Goal: Transaction & Acquisition: Purchase product/service

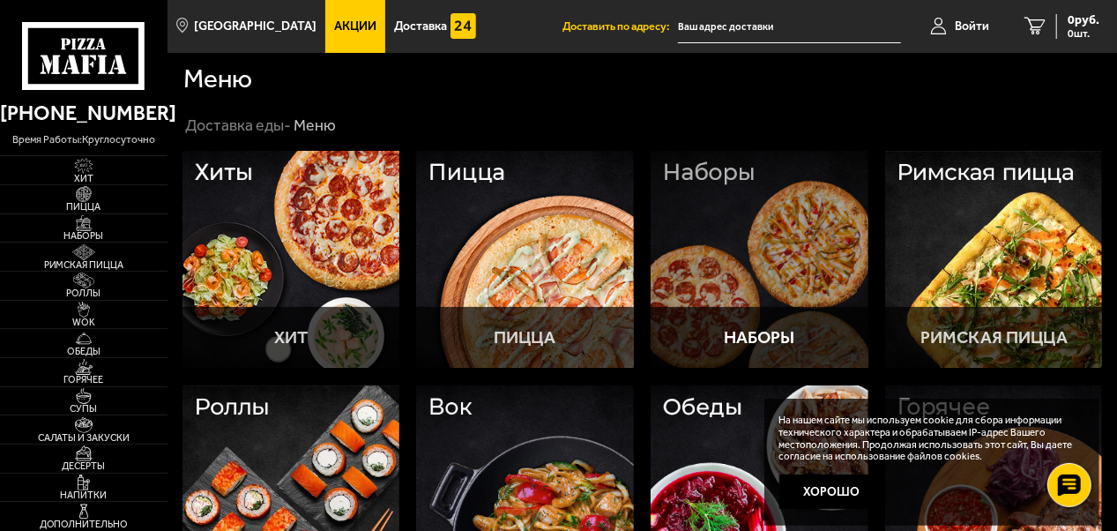
click at [759, 330] on p "Наборы" at bounding box center [759, 338] width 71 height 18
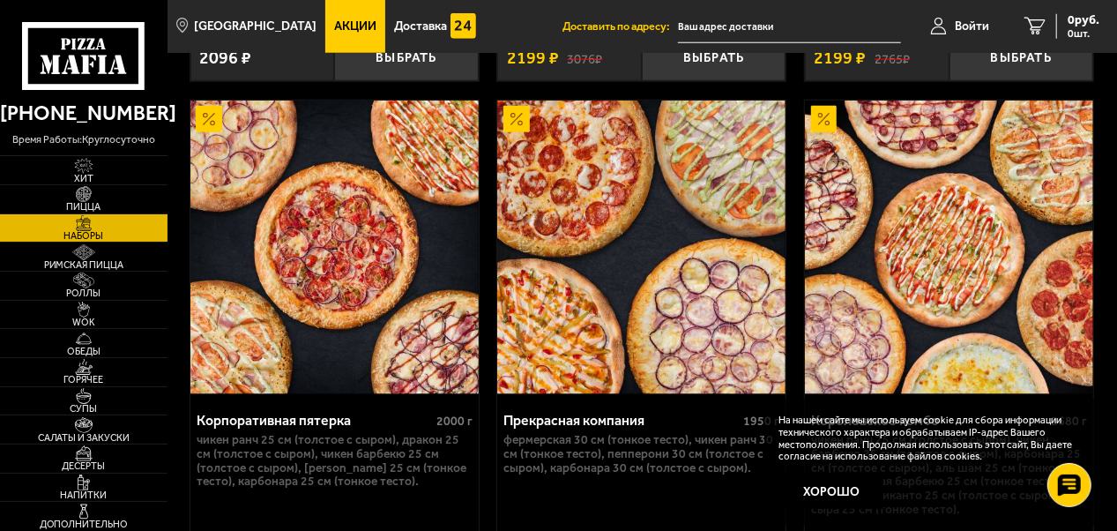
scroll to position [4408, 0]
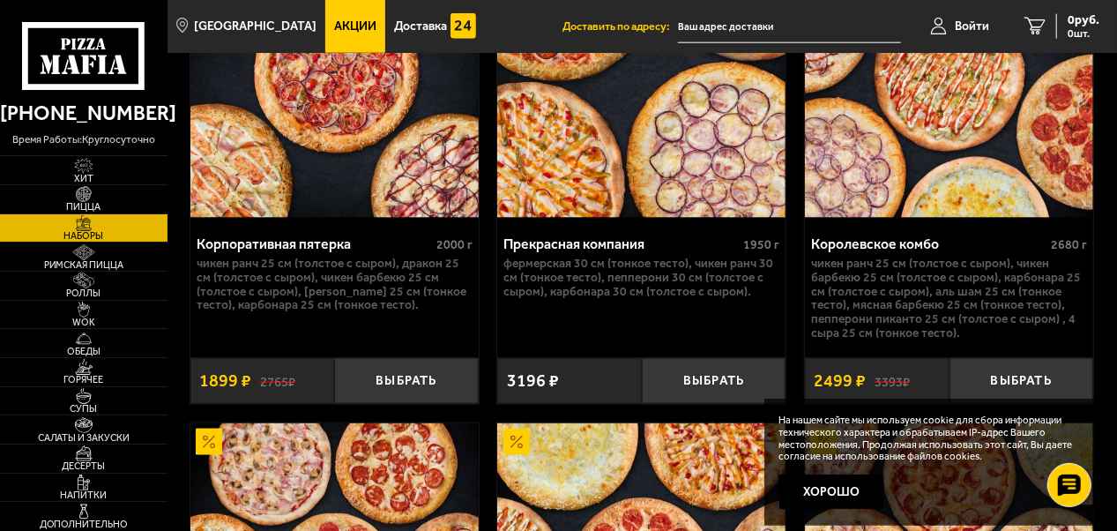
click at [859, 310] on p "Чикен Ранч 25 см (толстое с сыром), Чикен Барбекю 25 см (толстое с сыром), Карб…" at bounding box center [949, 299] width 276 height 84
click at [973, 190] on img at bounding box center [949, 71] width 288 height 294
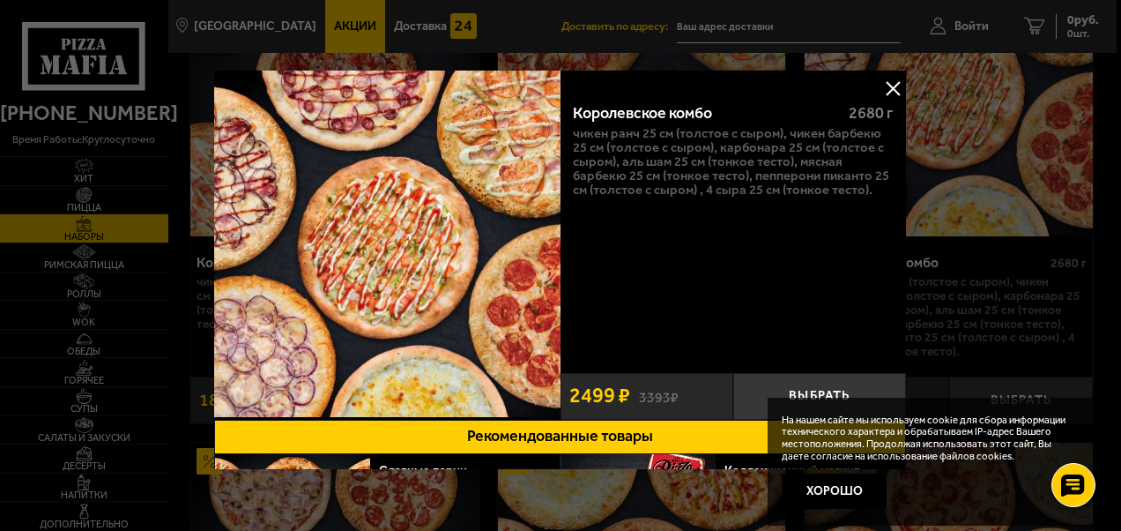
click at [889, 80] on button at bounding box center [894, 88] width 26 height 26
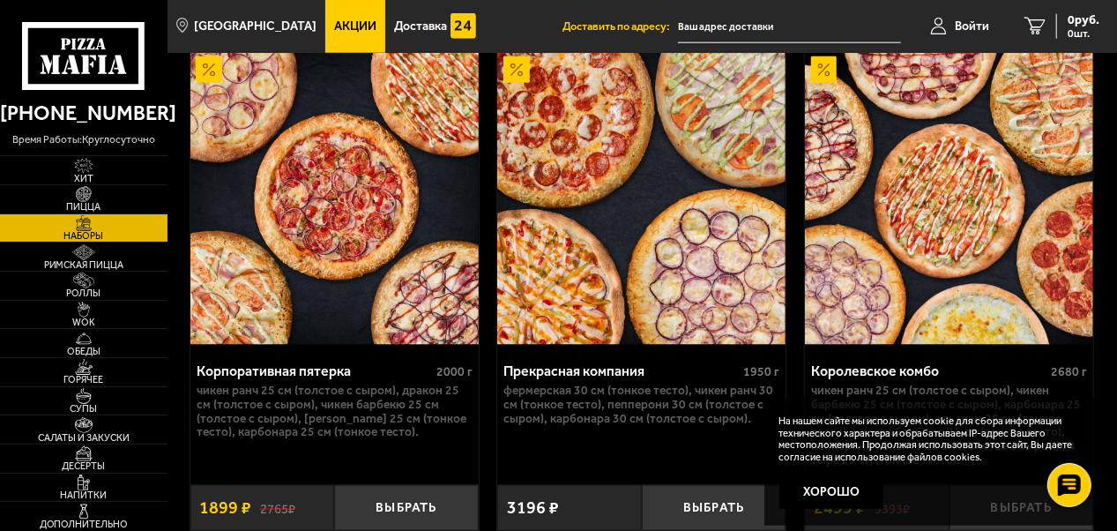
scroll to position [4320, 0]
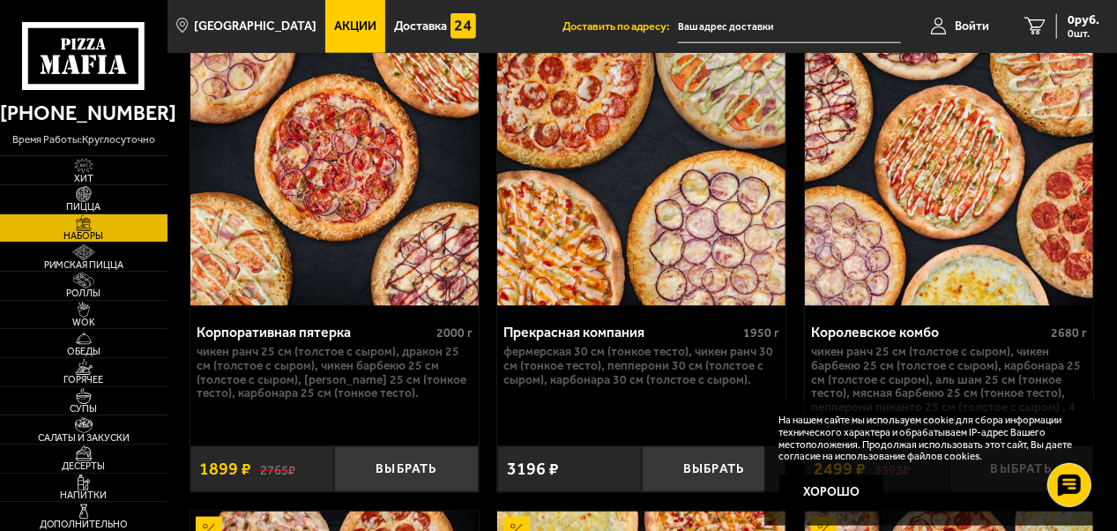
click at [368, 300] on img at bounding box center [334, 159] width 288 height 294
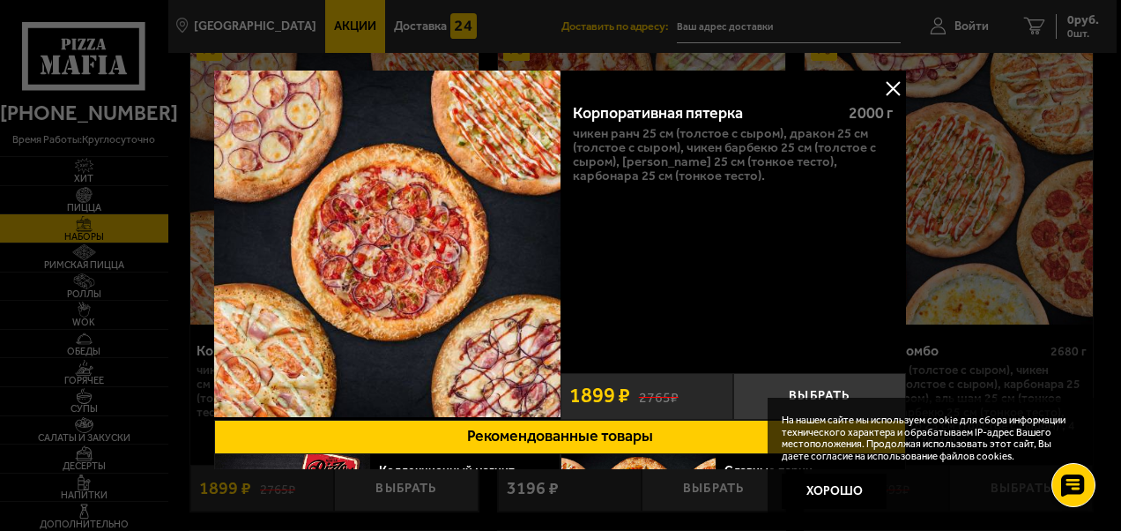
click at [890, 79] on button at bounding box center [894, 88] width 26 height 26
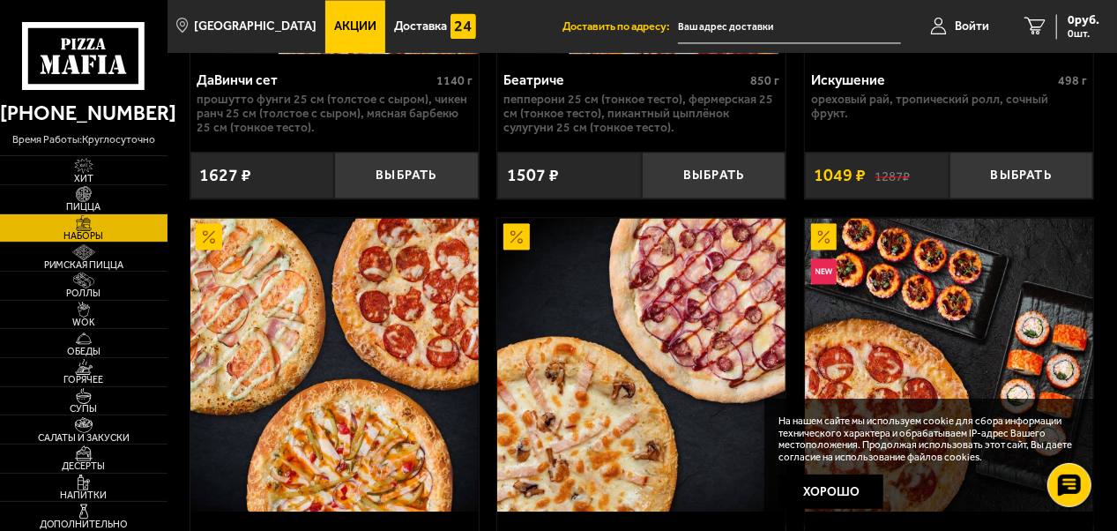
scroll to position [1851, 0]
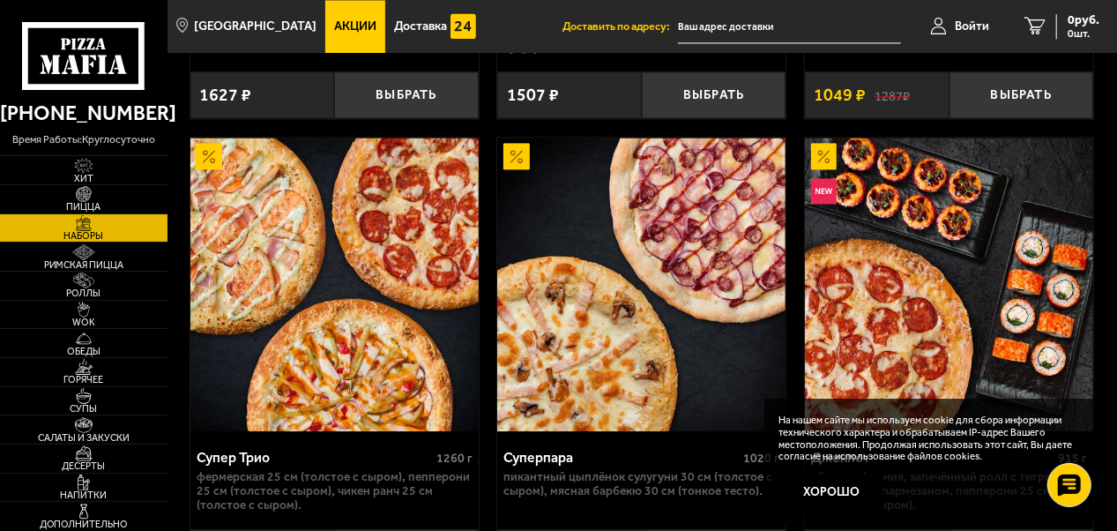
click at [339, 25] on span "Акции" at bounding box center [355, 26] width 42 height 12
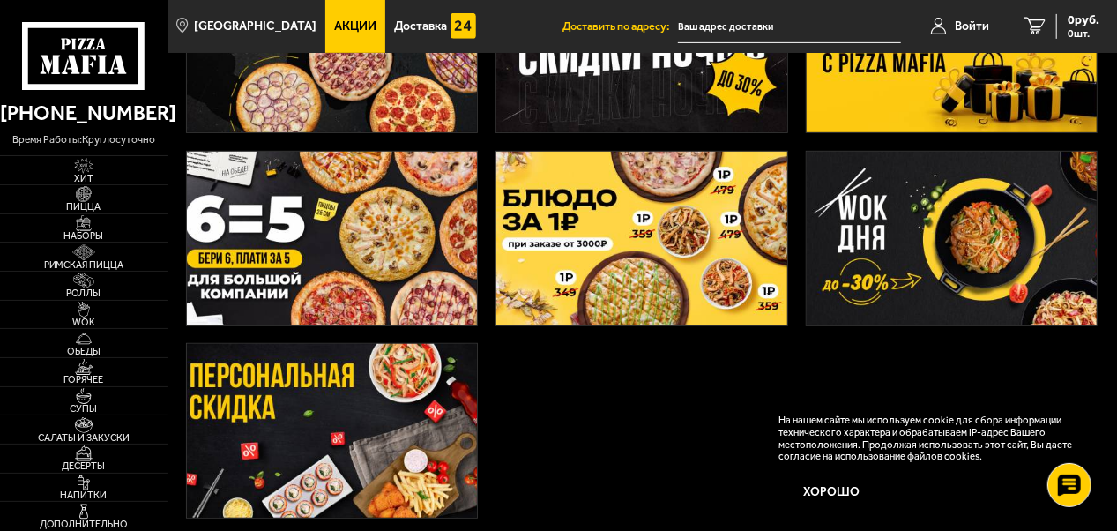
scroll to position [441, 0]
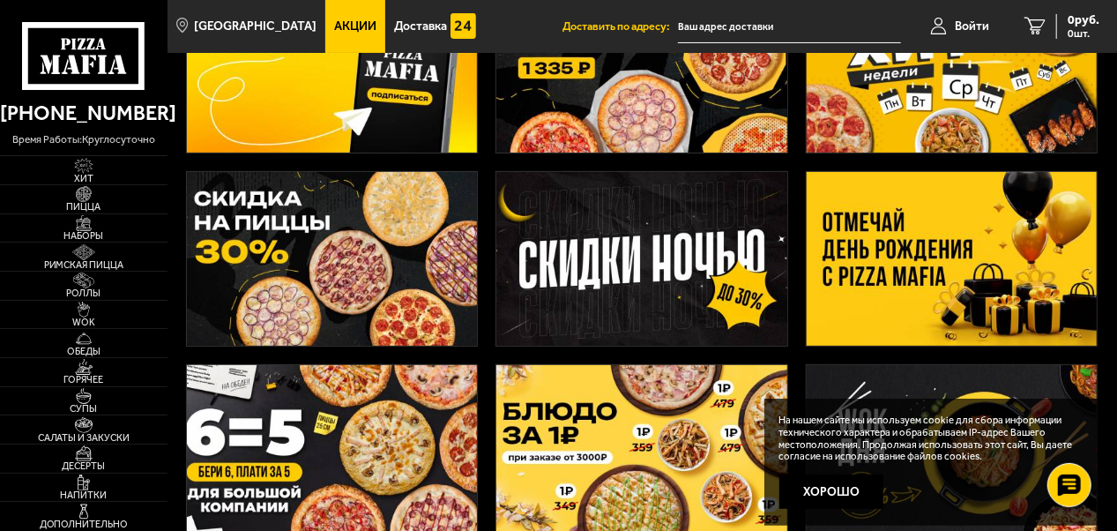
click at [921, 261] on img at bounding box center [952, 259] width 291 height 174
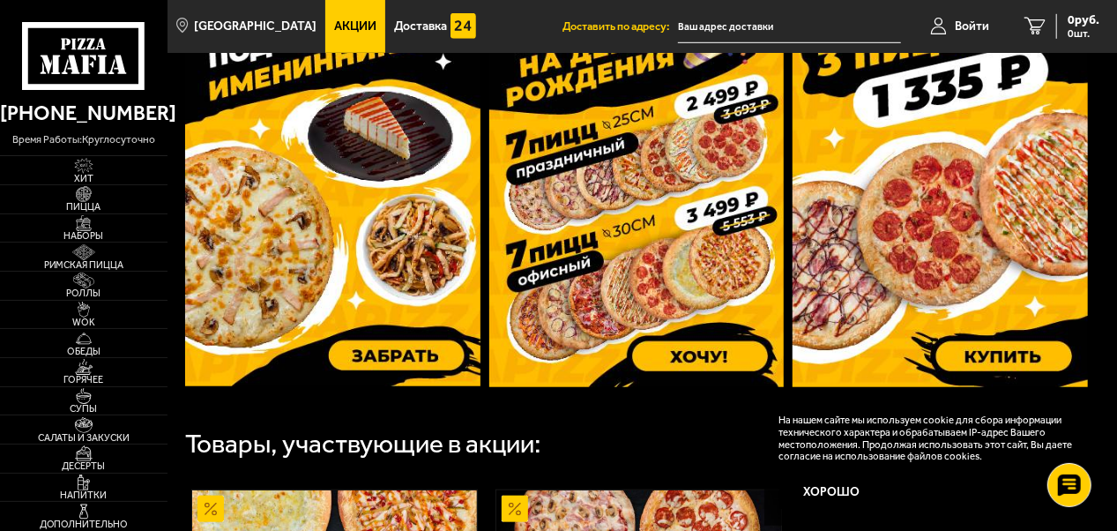
scroll to position [441, 0]
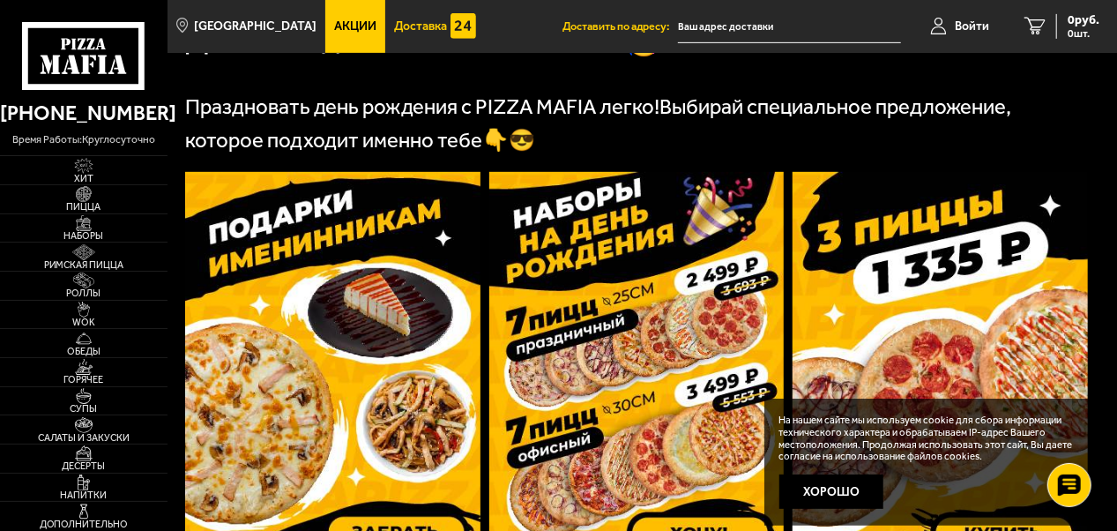
click at [394, 24] on span "Доставка" at bounding box center [420, 26] width 53 height 12
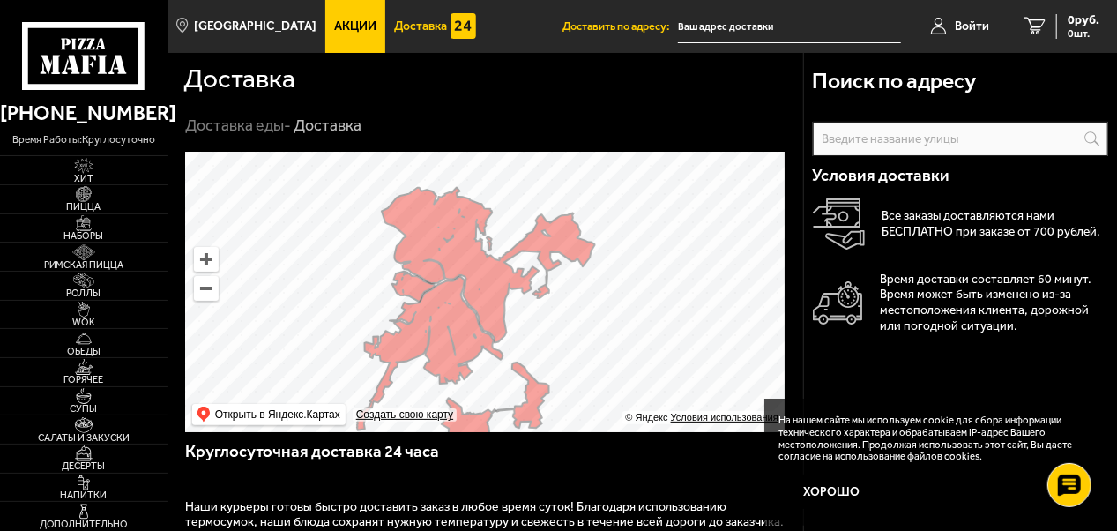
drag, startPoint x: 575, startPoint y: 319, endPoint x: 785, endPoint y: 423, distance: 234.2
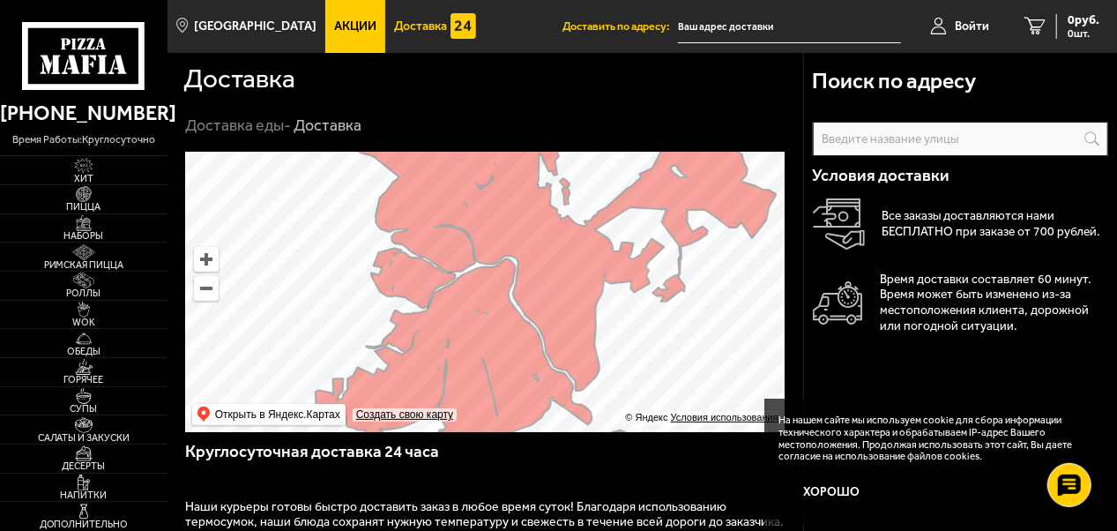
drag, startPoint x: 589, startPoint y: 312, endPoint x: 844, endPoint y: 229, distance: 267.9
click at [844, 229] on section "Доставка Доставка еды - Доставка Поиск по адресу Информация по адресу Условия д…" at bounding box center [641, 531] width 949 height 956
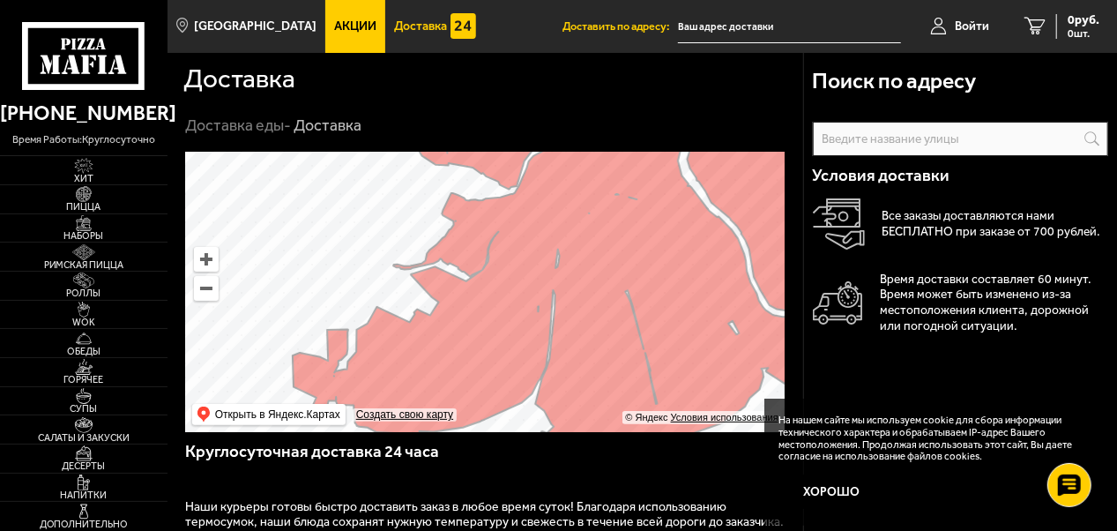
drag, startPoint x: 587, startPoint y: 289, endPoint x: 861, endPoint y: 195, distance: 289.9
click at [860, 195] on section "Доставка Доставка еды - Доставка Поиск по адресу Информация по адресу Условия д…" at bounding box center [641, 531] width 949 height 956
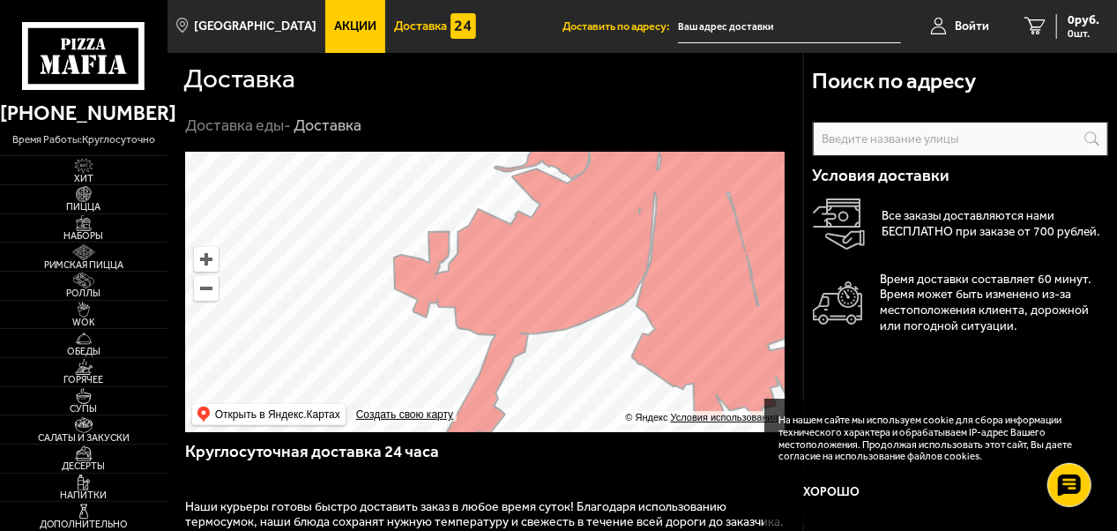
drag, startPoint x: 698, startPoint y: 331, endPoint x: 704, endPoint y: 280, distance: 51.5
click at [704, 280] on ymaps at bounding box center [484, 292] width 599 height 280
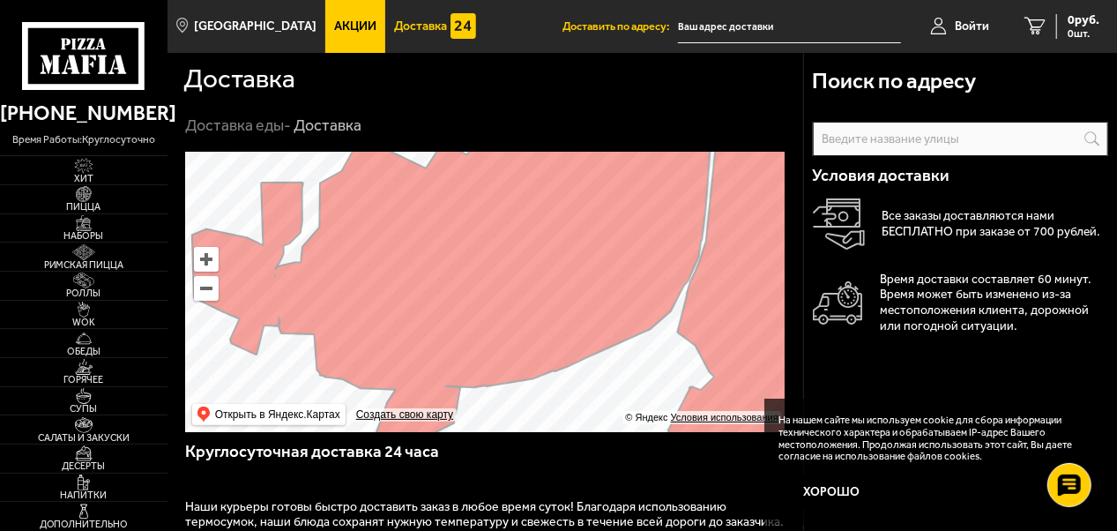
drag, startPoint x: 671, startPoint y: 293, endPoint x: 783, endPoint y: 293, distance: 112.0
click at [783, 293] on ymaps at bounding box center [484, 292] width 599 height 280
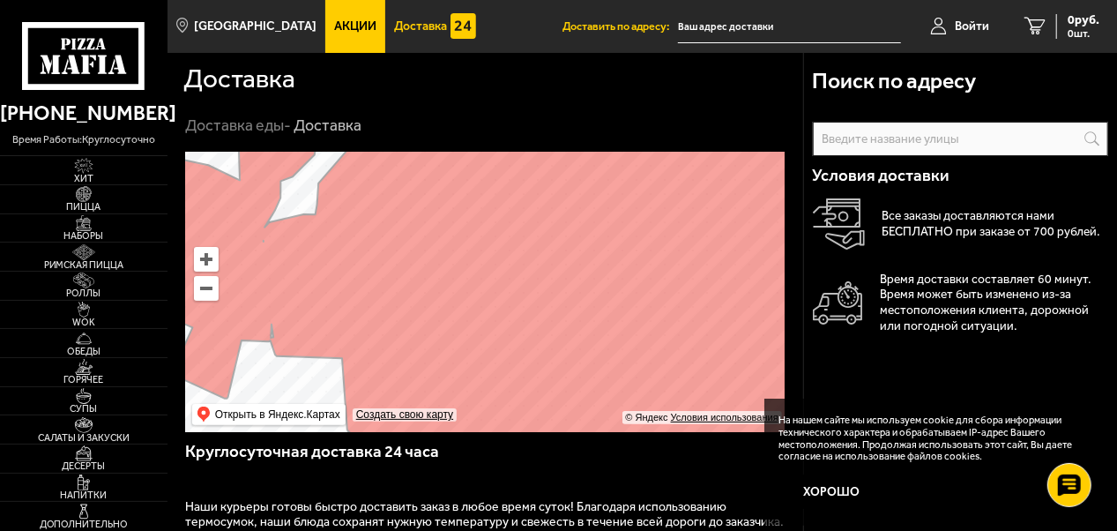
drag, startPoint x: 535, startPoint y: 296, endPoint x: 890, endPoint y: 289, distance: 355.3
click at [890, 289] on section "Доставка Доставка еды - Доставка Поиск по адресу Информация по адресу Условия д…" at bounding box center [641, 531] width 949 height 956
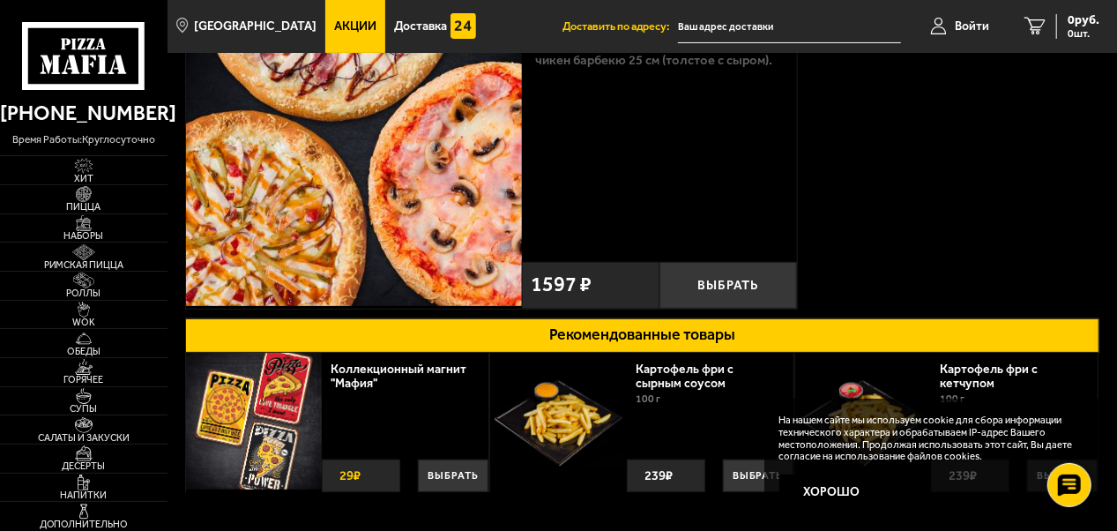
scroll to position [264, 0]
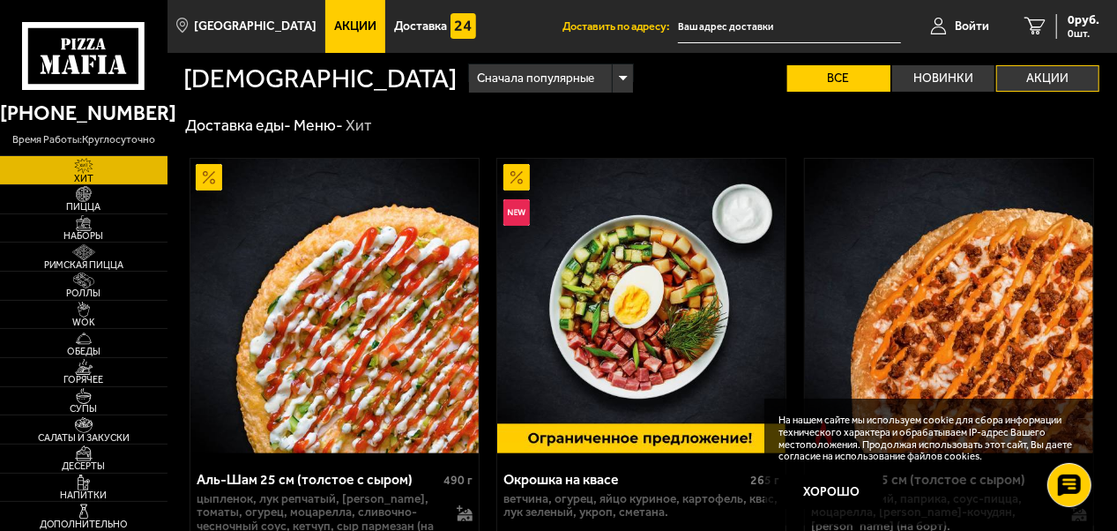
click at [1071, 69] on label "Акции" at bounding box center [1047, 78] width 103 height 26
click at [0, 0] on input "Акции" at bounding box center [0, 0] width 0 height 0
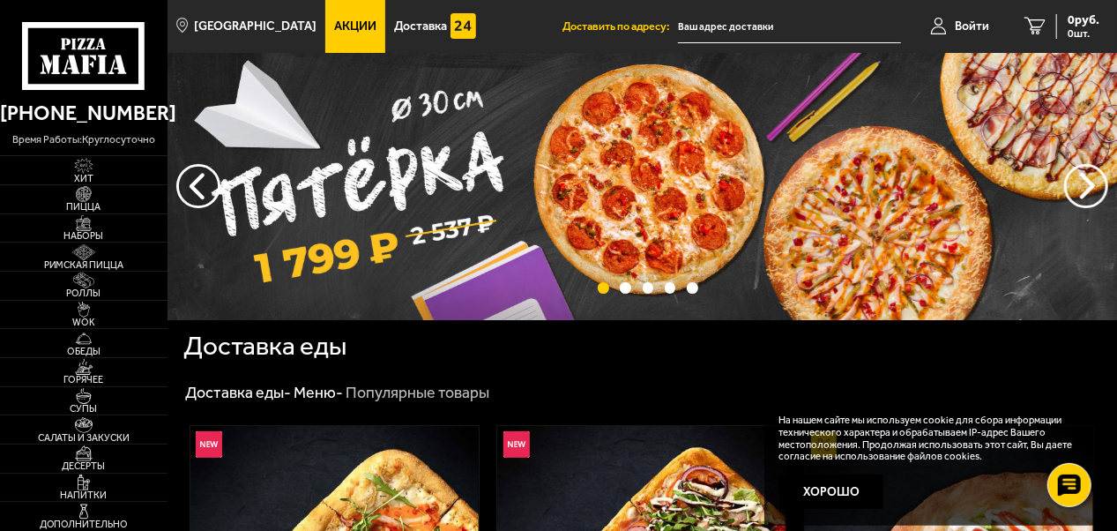
click at [485, 227] on img at bounding box center [641, 186] width 949 height 267
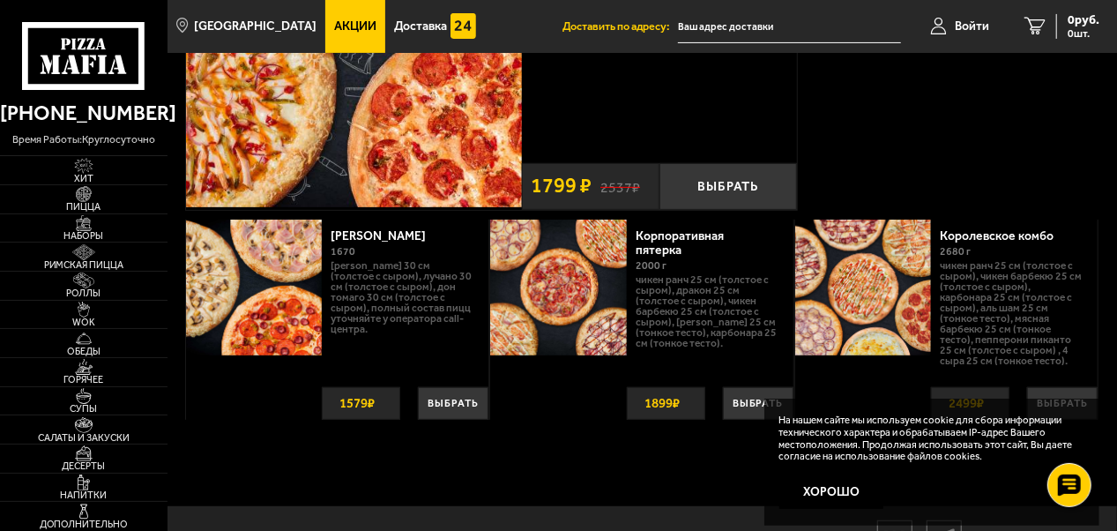
scroll to position [11, 0]
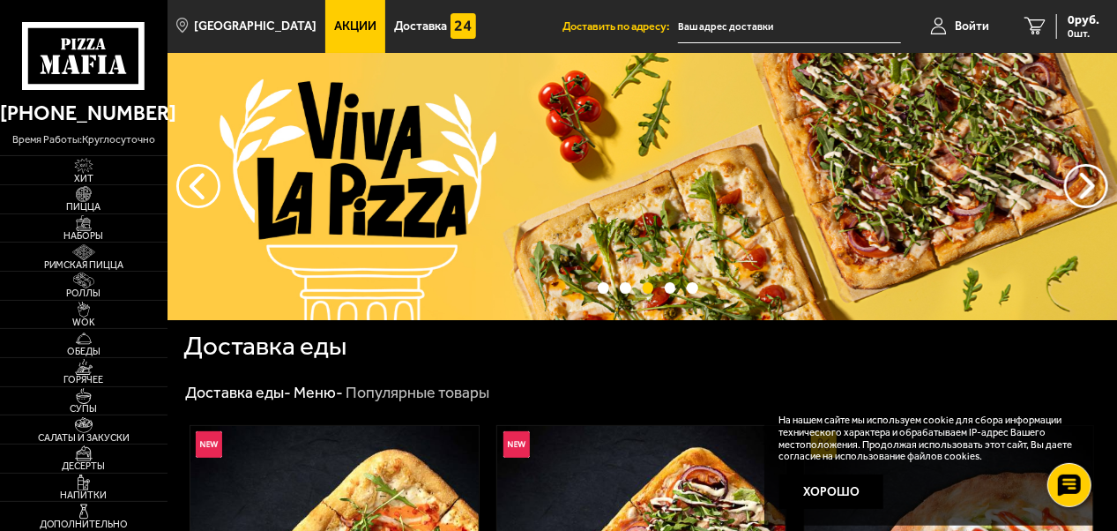
click at [892, 227] on img at bounding box center [641, 186] width 949 height 267
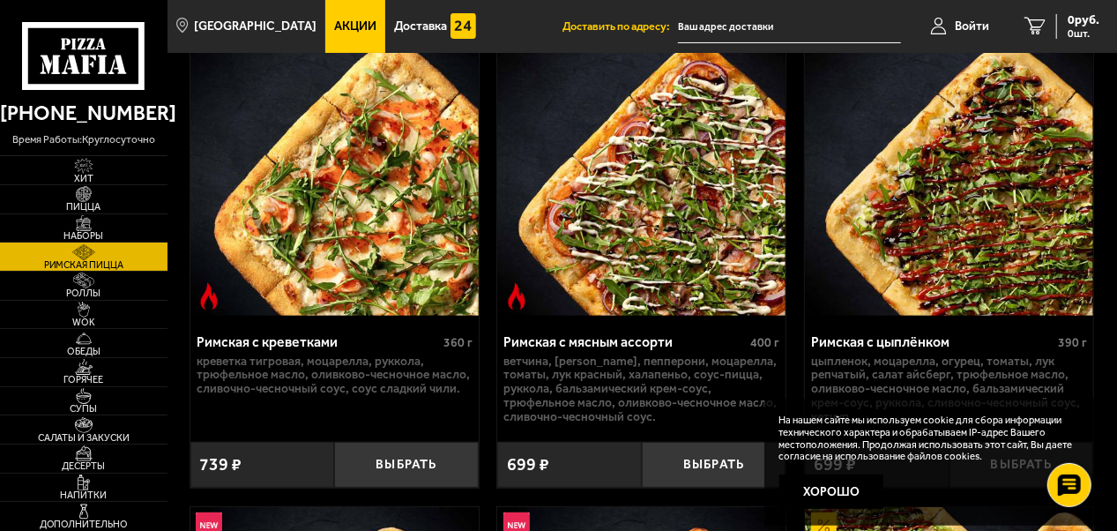
scroll to position [110, 0]
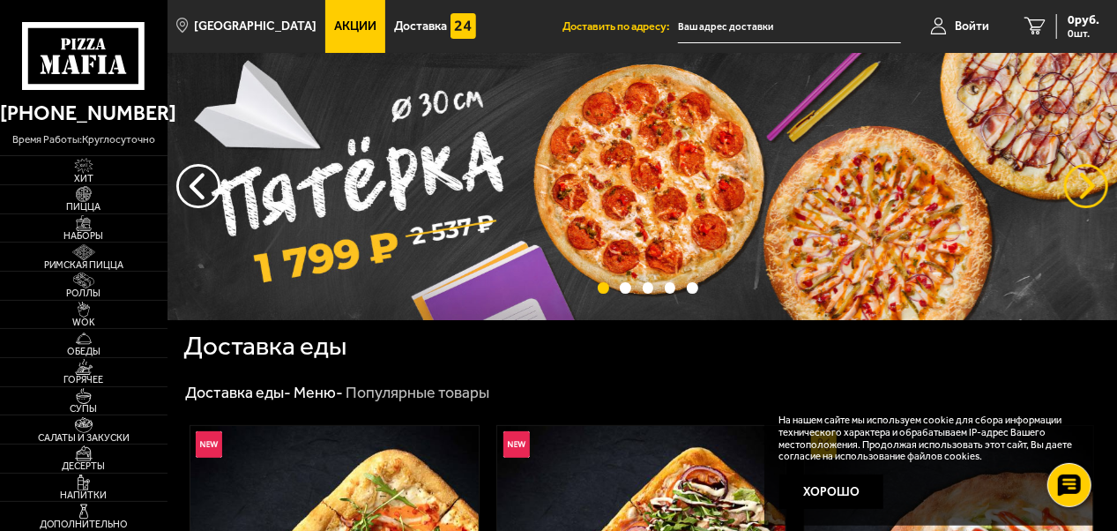
click at [1089, 175] on button "предыдущий" at bounding box center [1086, 186] width 44 height 44
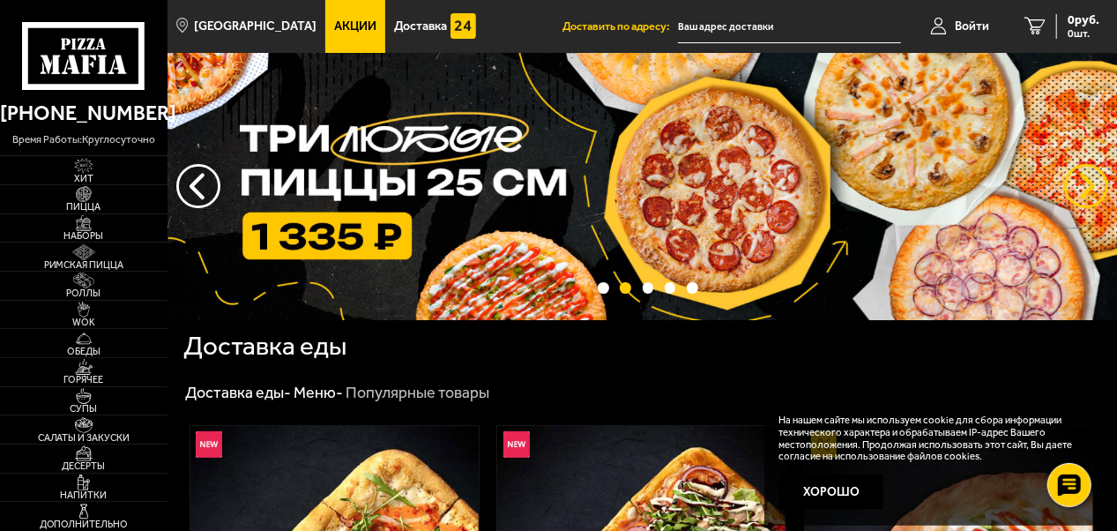
click at [1089, 175] on button "предыдущий" at bounding box center [1086, 186] width 44 height 44
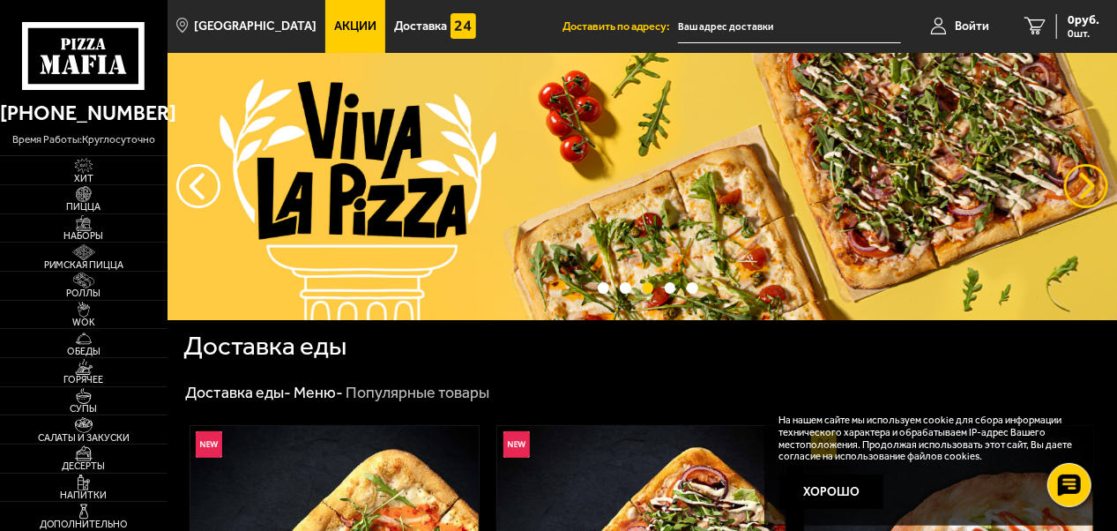
click at [1089, 175] on button "предыдущий" at bounding box center [1086, 186] width 44 height 44
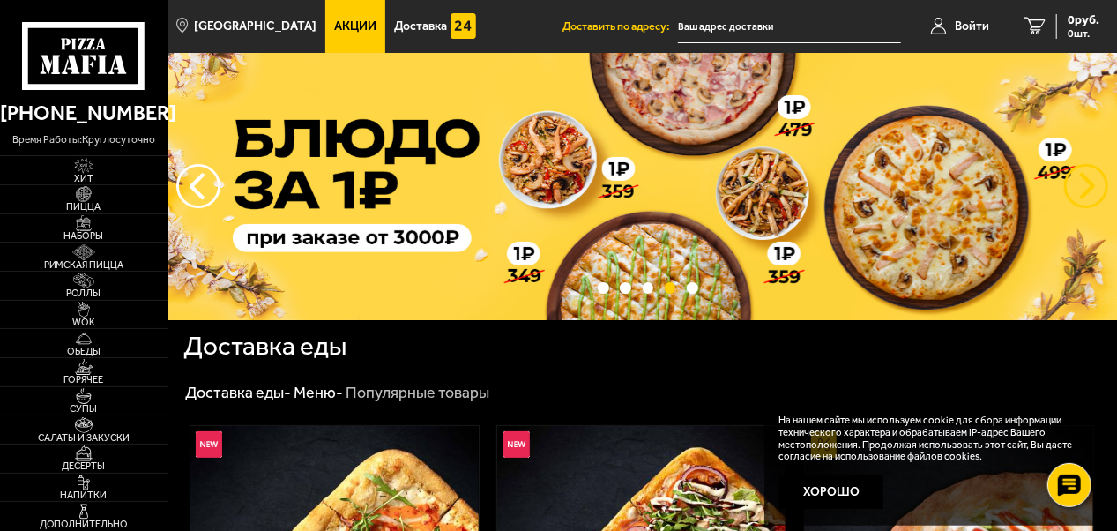
click at [1088, 182] on button "предыдущий" at bounding box center [1086, 186] width 44 height 44
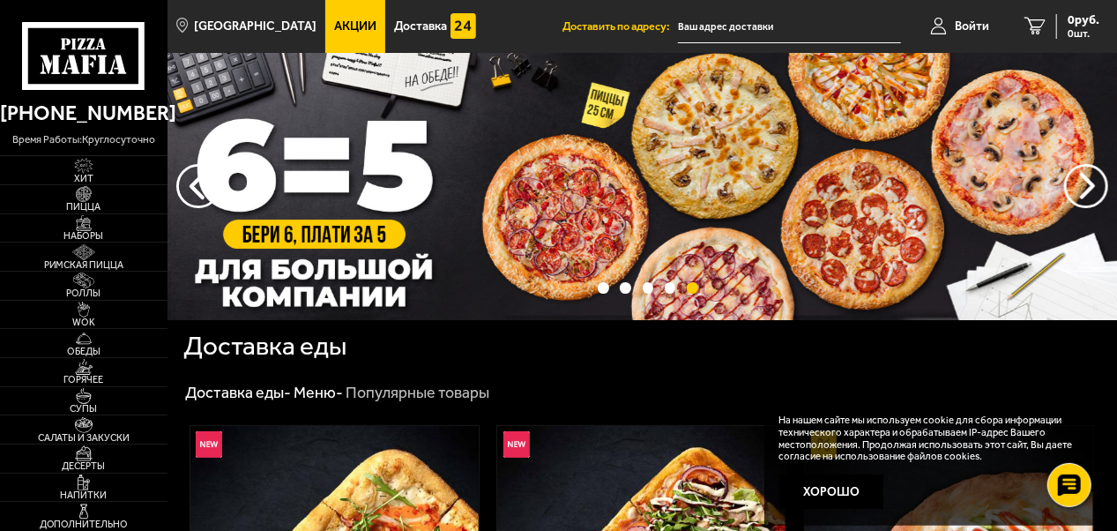
click at [655, 205] on img at bounding box center [641, 186] width 949 height 267
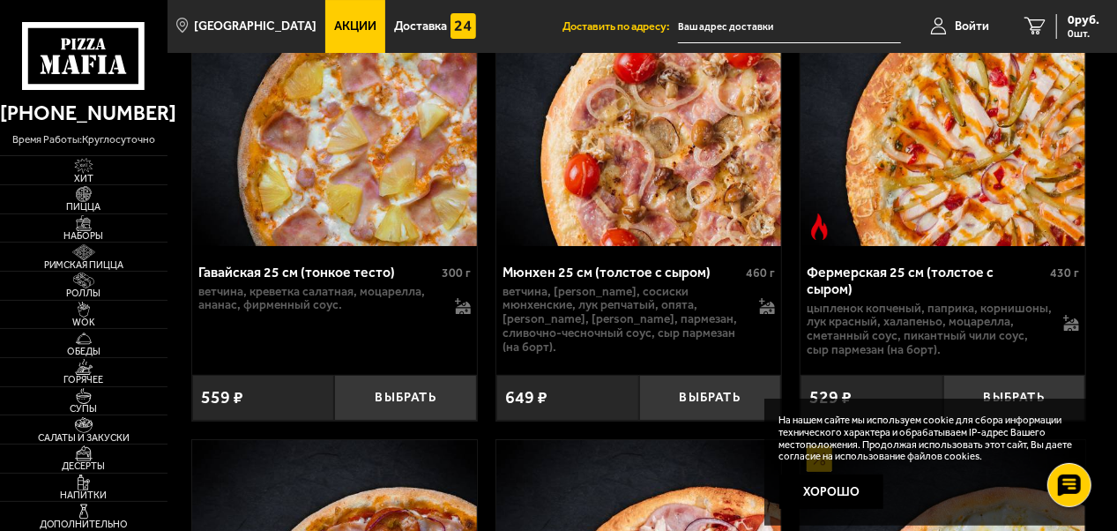
scroll to position [3350, 0]
